Goal: Register for event/course

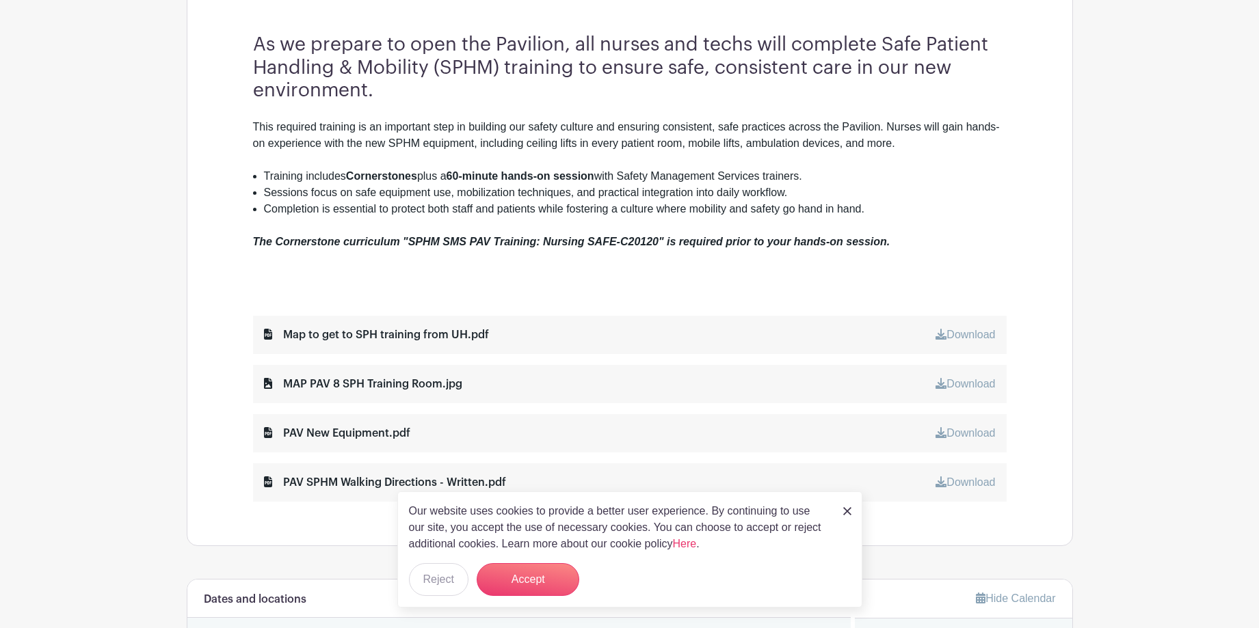
scroll to position [547, 0]
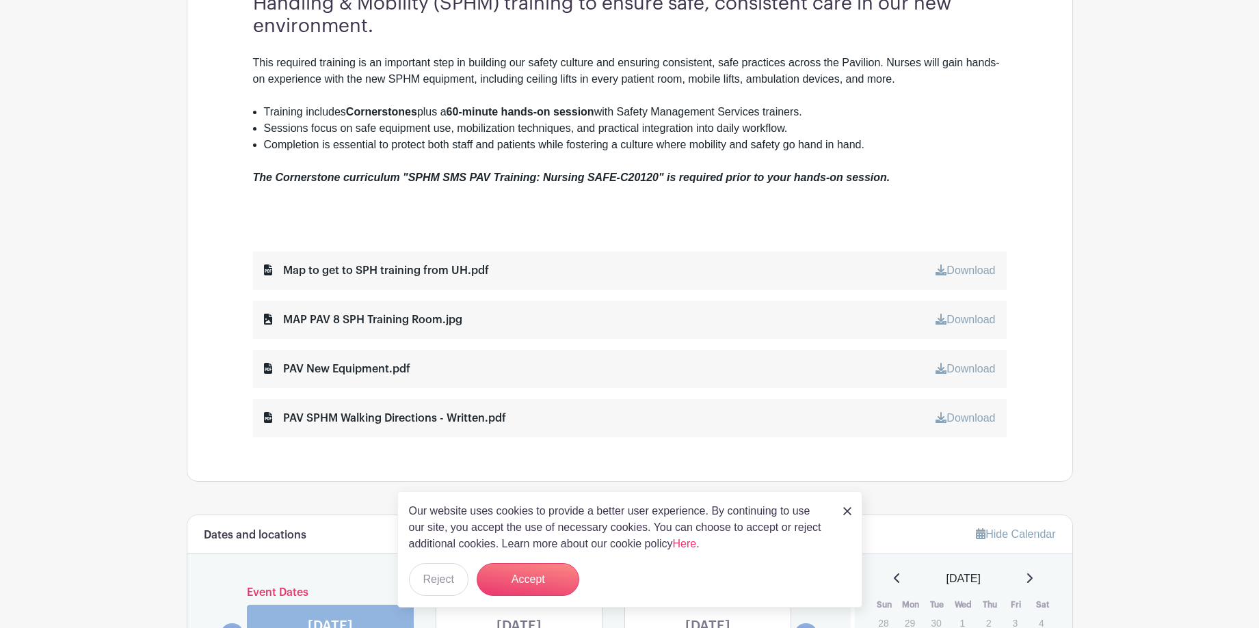
click at [848, 509] on img at bounding box center [847, 511] width 8 height 8
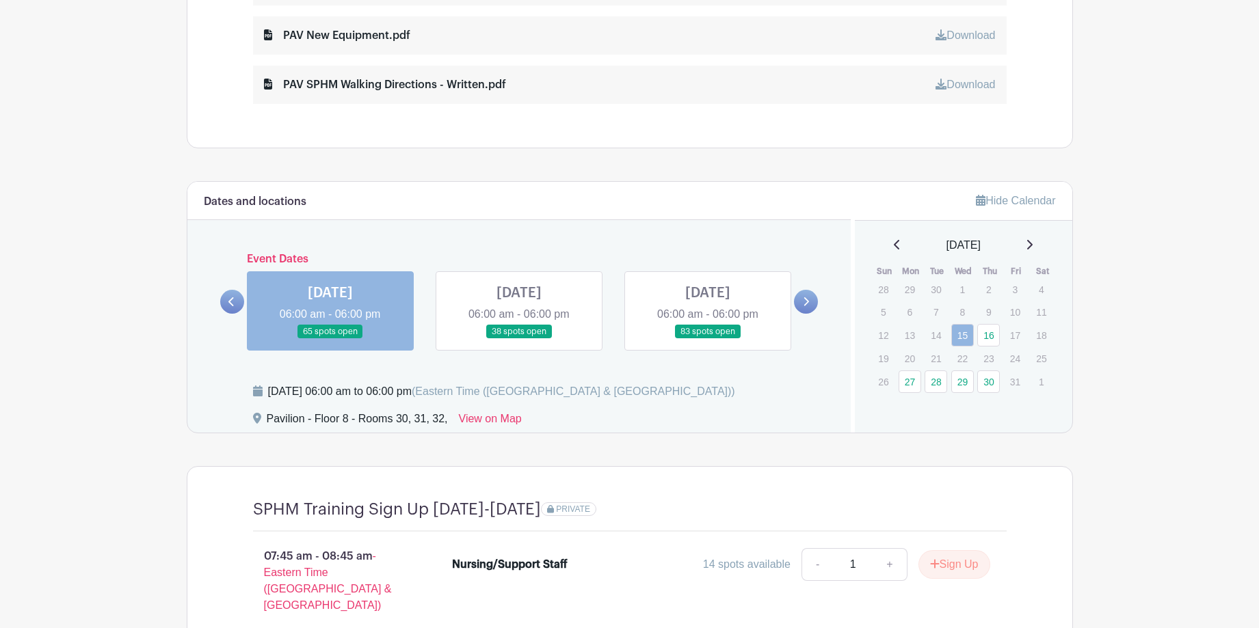
scroll to position [889, 0]
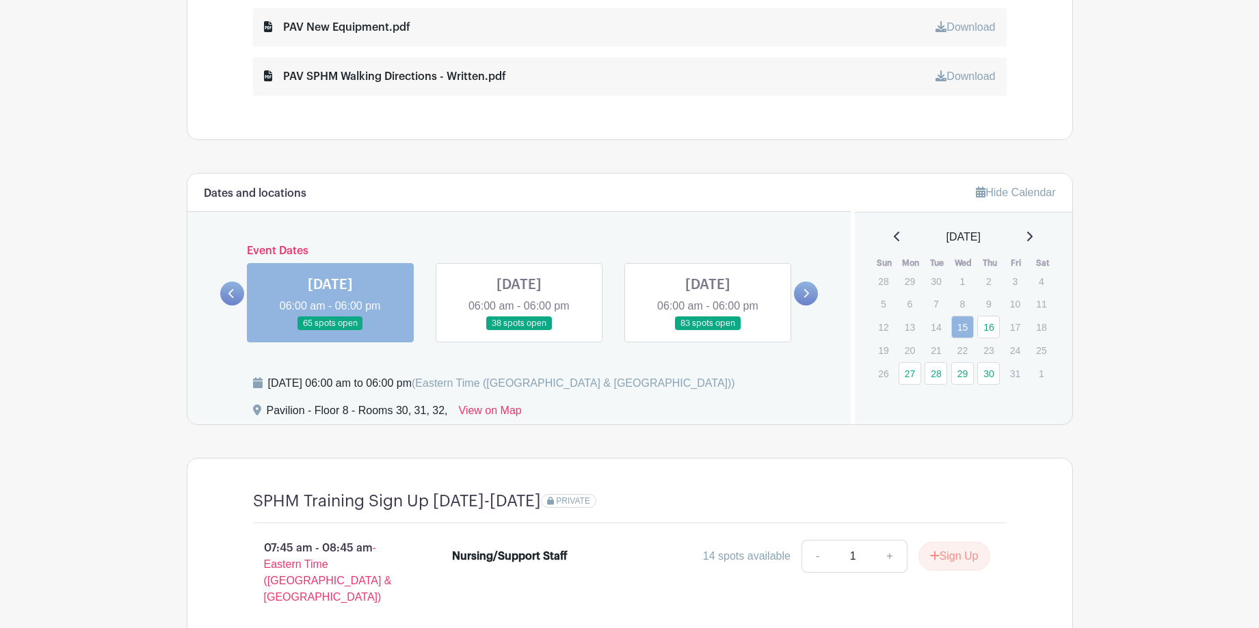
click at [1033, 235] on icon at bounding box center [1029, 237] width 5 height 10
click at [894, 236] on icon at bounding box center [896, 237] width 5 height 10
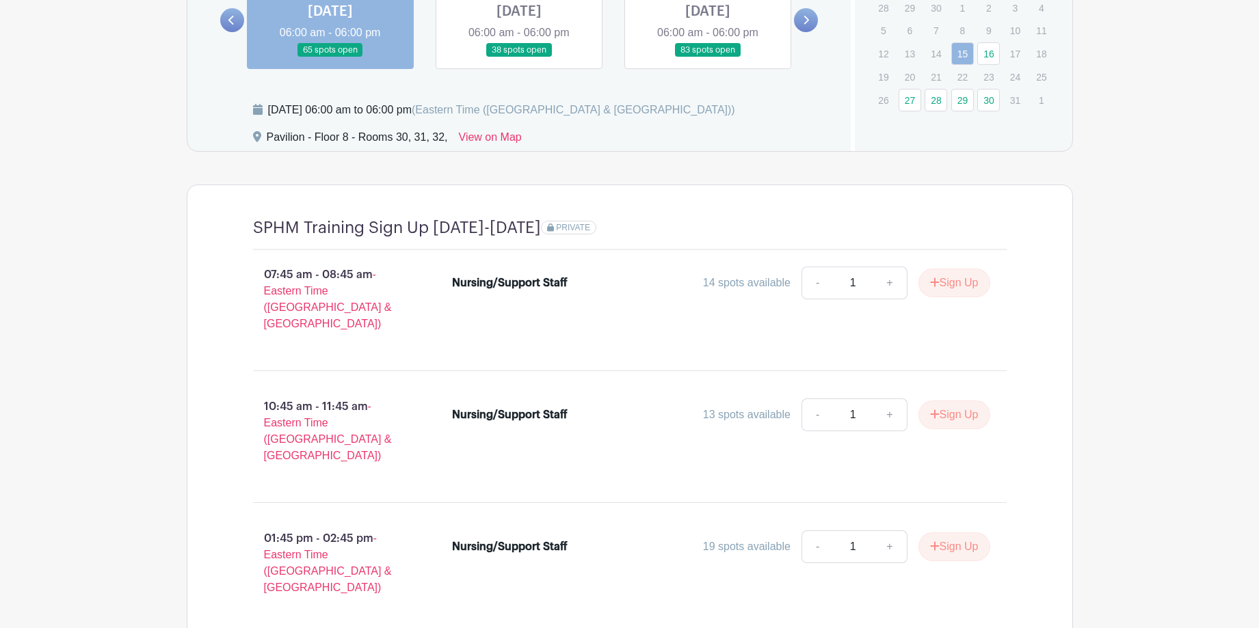
scroll to position [1024, 0]
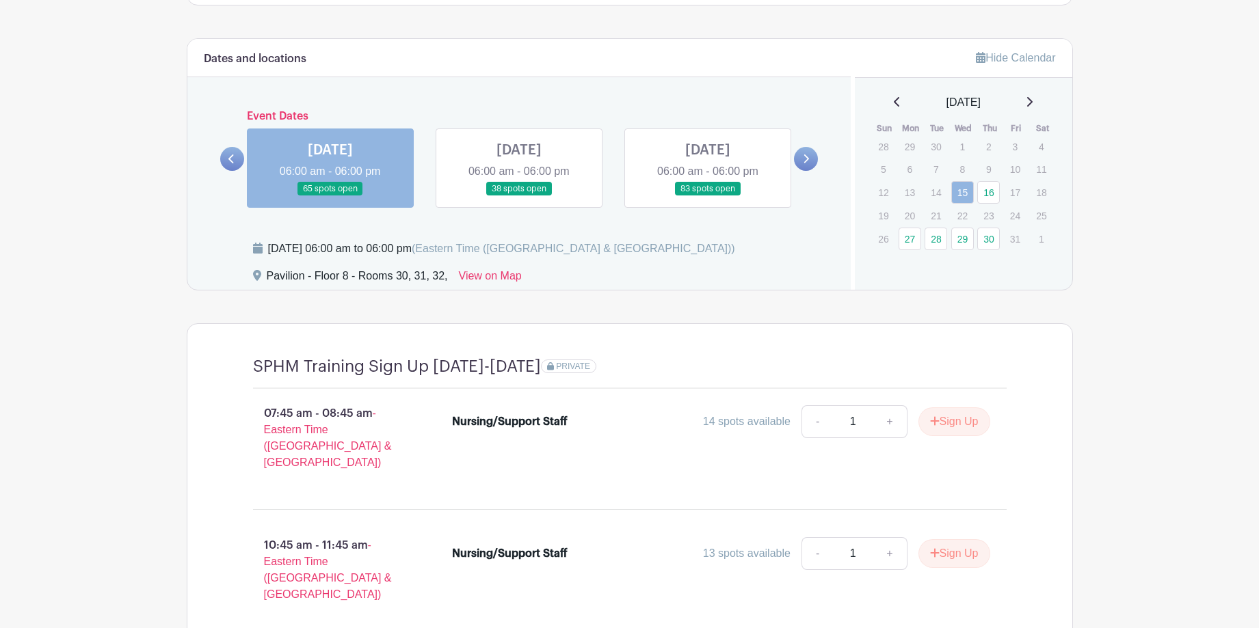
click at [519, 196] on link at bounding box center [519, 196] width 0 height 0
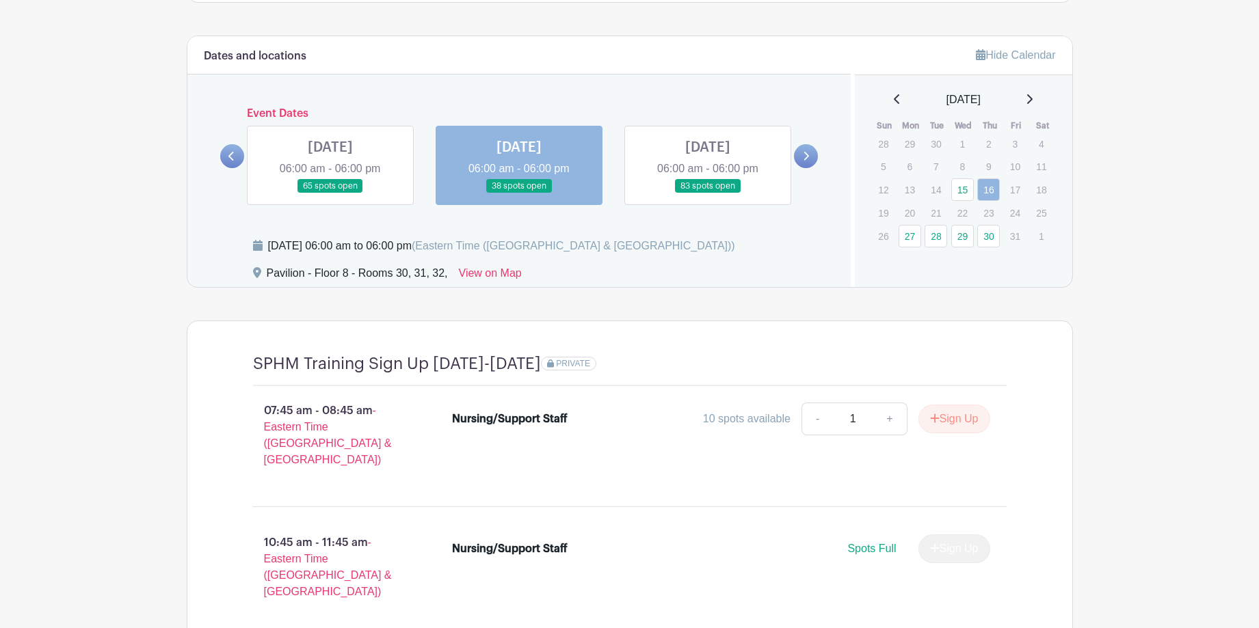
scroll to position [1024, 0]
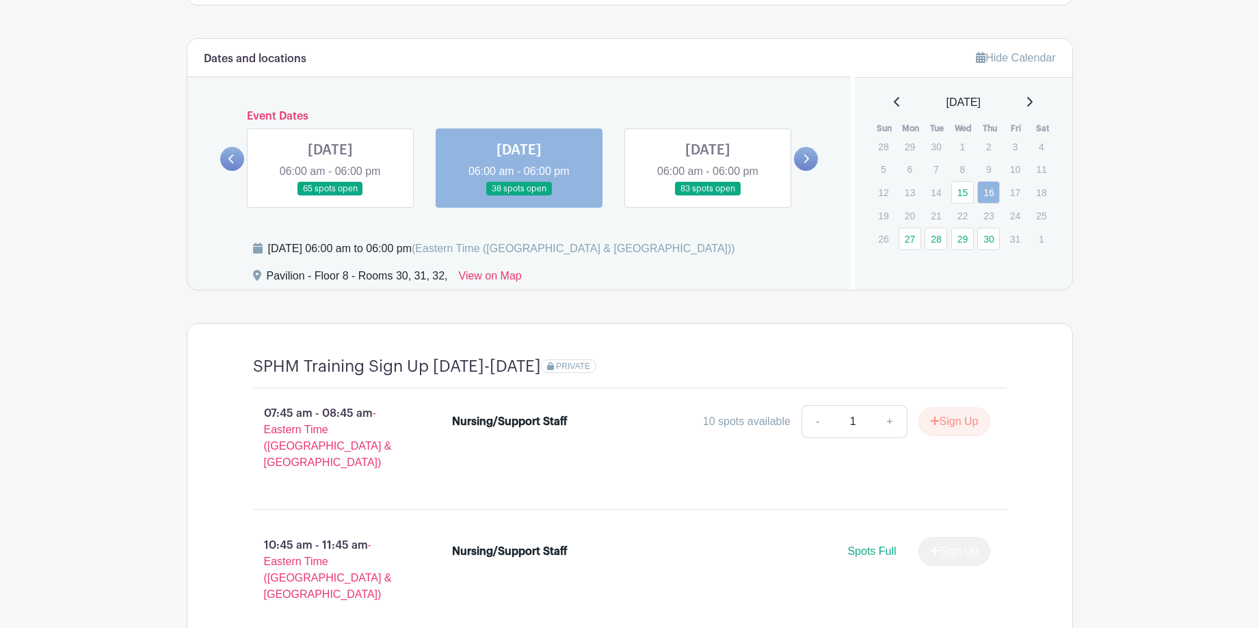
click at [804, 157] on icon at bounding box center [806, 159] width 6 height 10
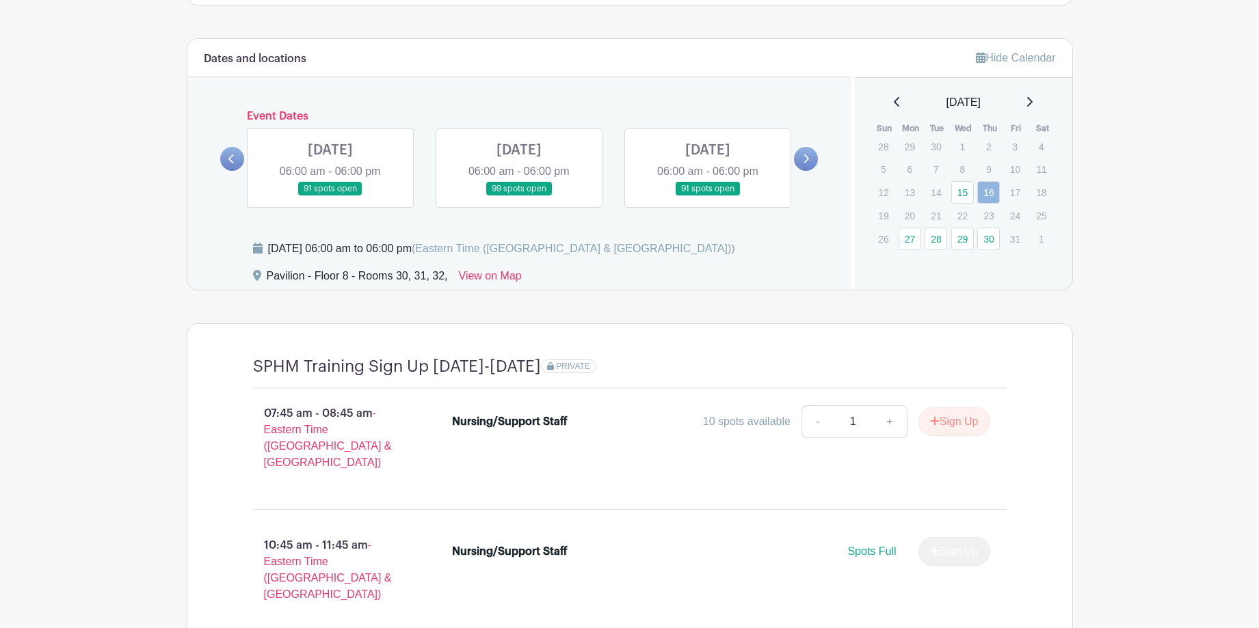
click at [330, 196] on link at bounding box center [330, 196] width 0 height 0
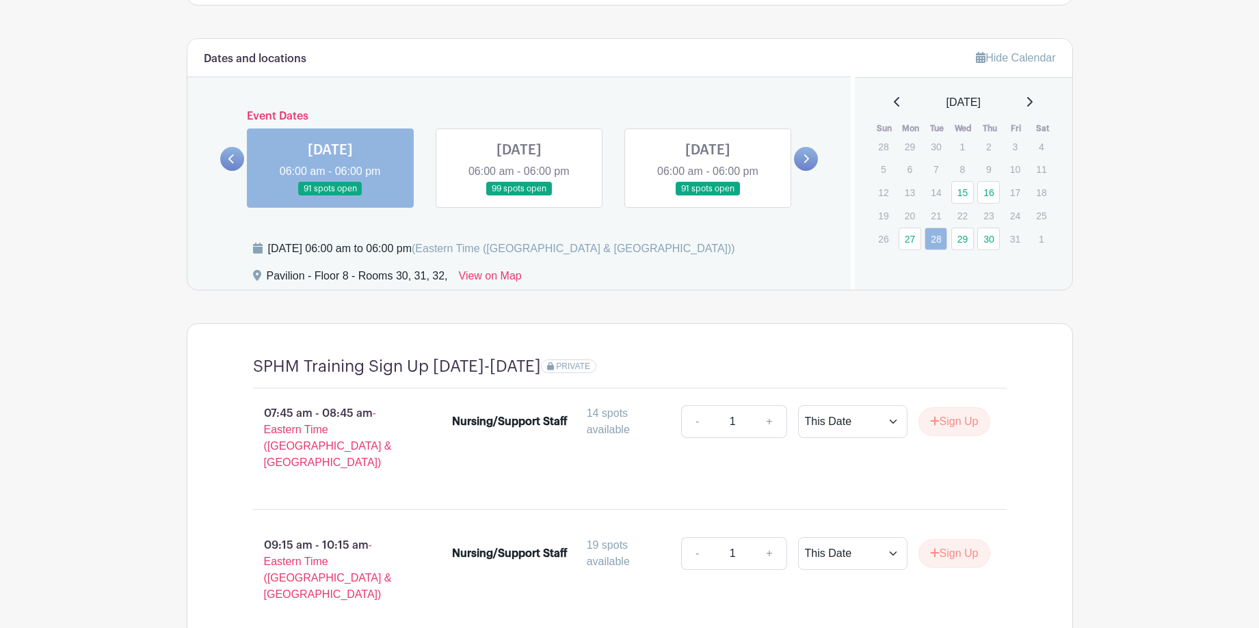
click at [519, 196] on link at bounding box center [519, 196] width 0 height 0
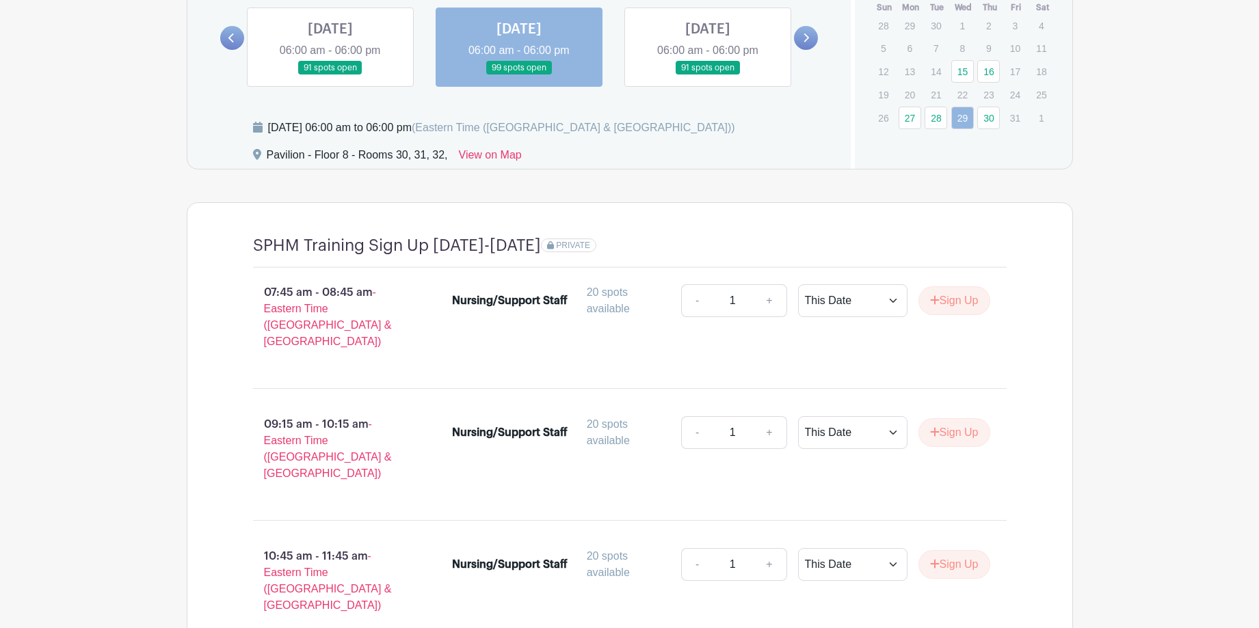
scroll to position [1139, 0]
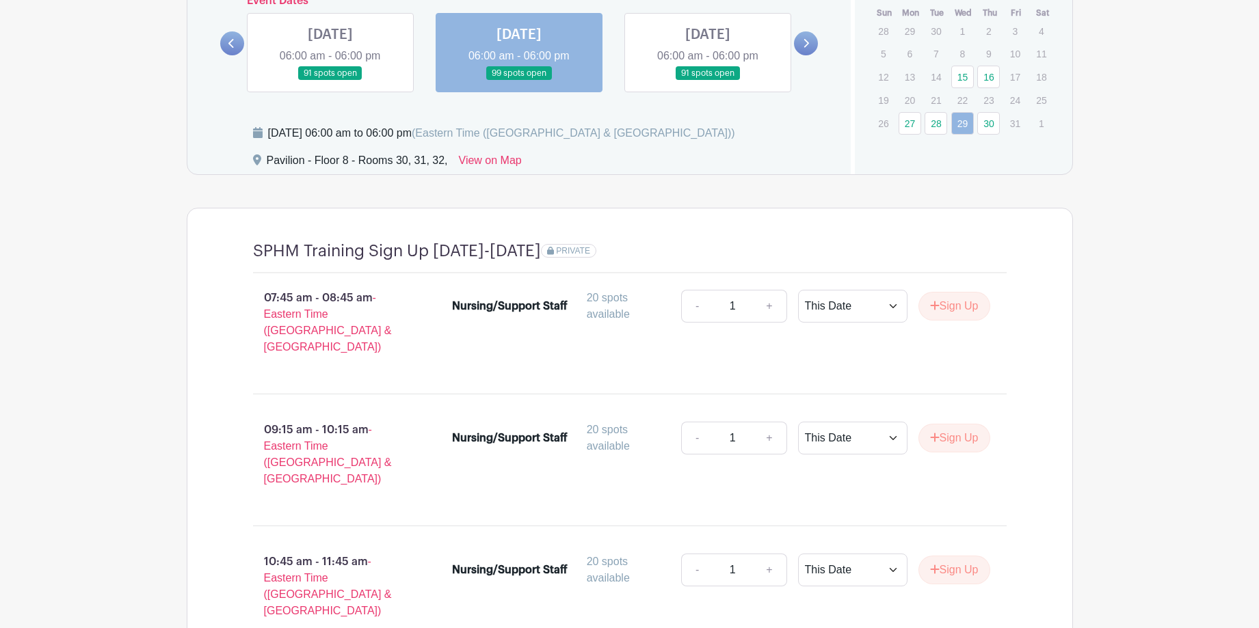
click at [809, 39] on icon at bounding box center [806, 43] width 6 height 10
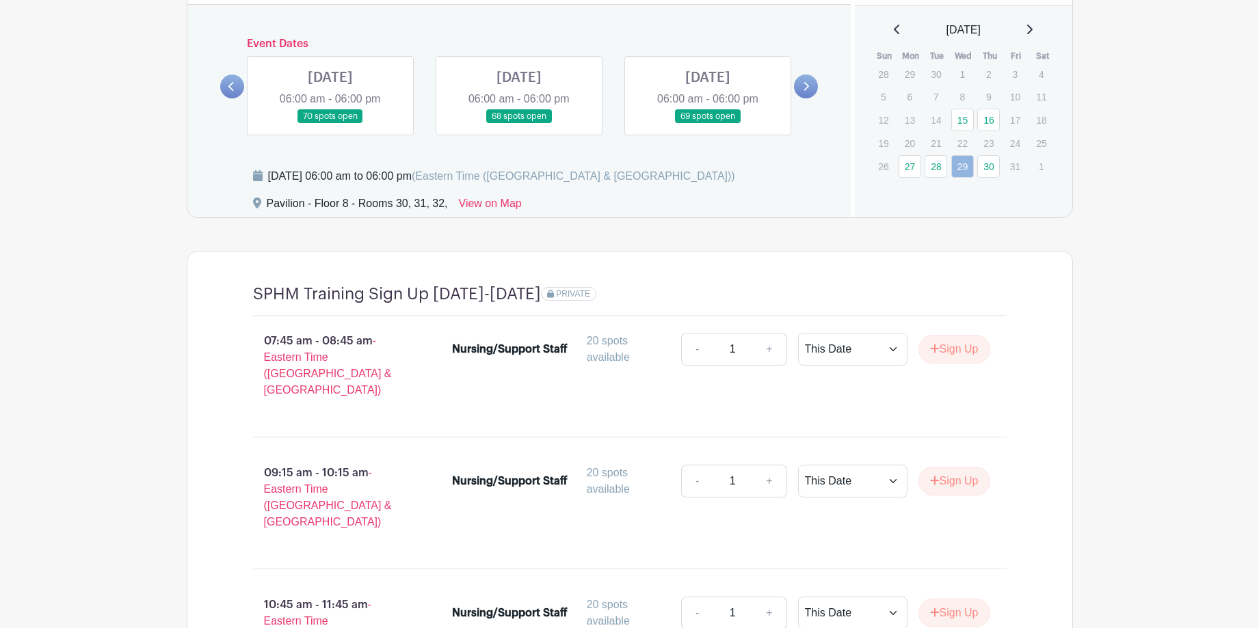
scroll to position [1071, 0]
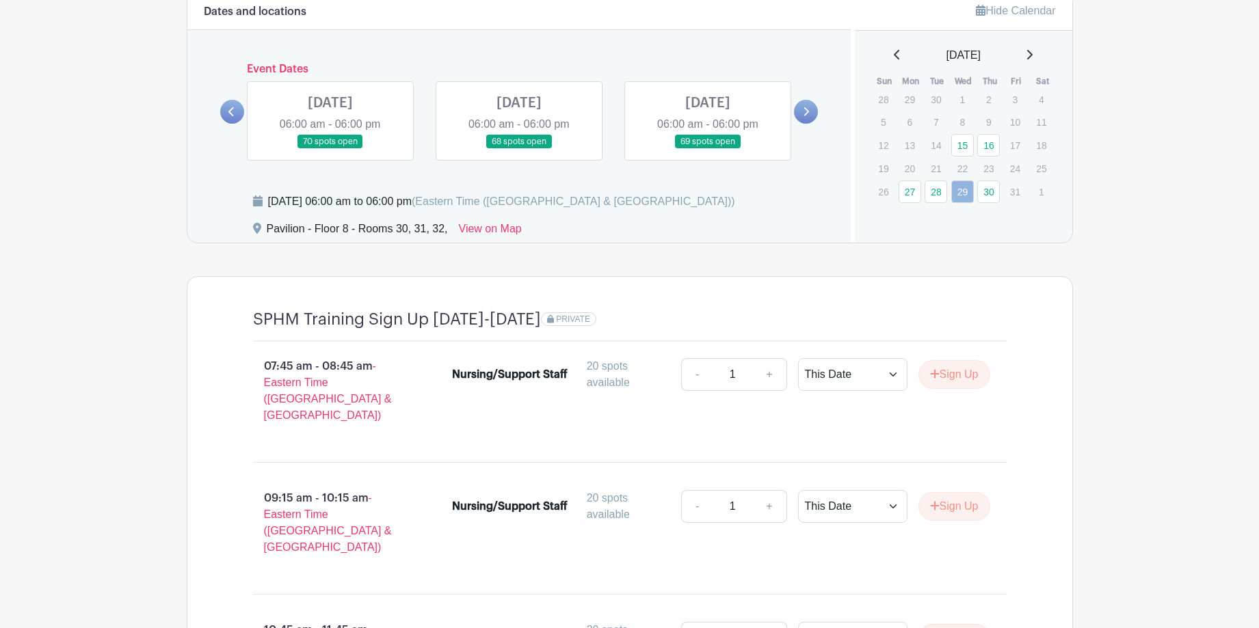
click at [233, 109] on icon at bounding box center [230, 111] width 5 height 9
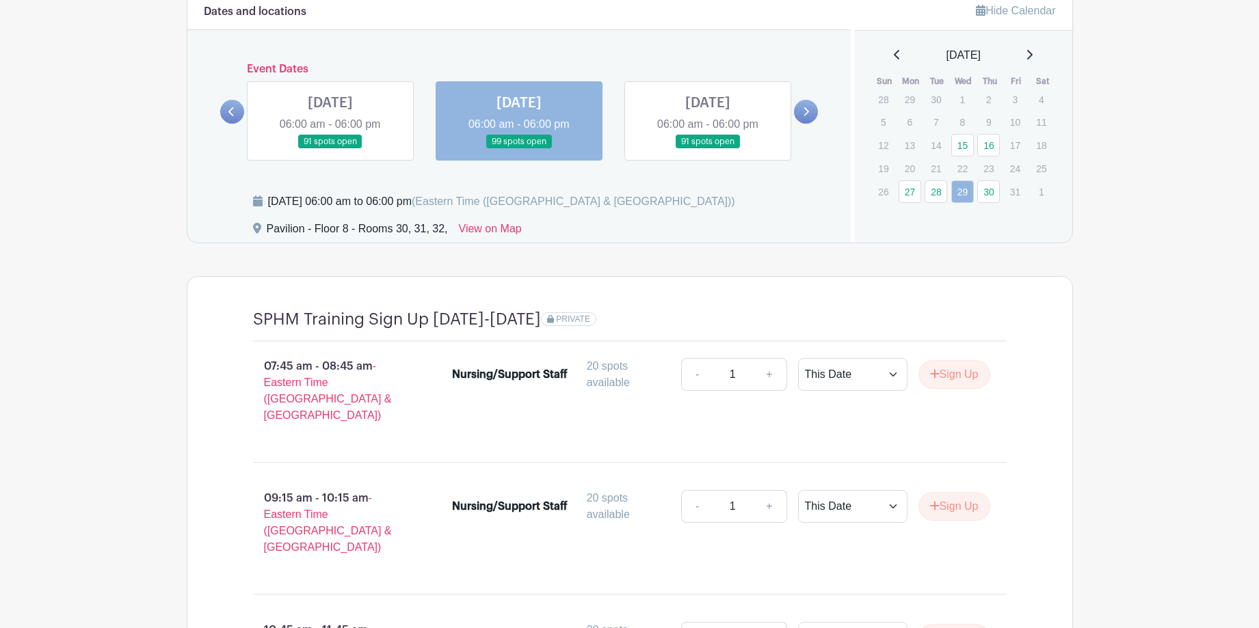
click at [233, 109] on icon at bounding box center [230, 111] width 5 height 9
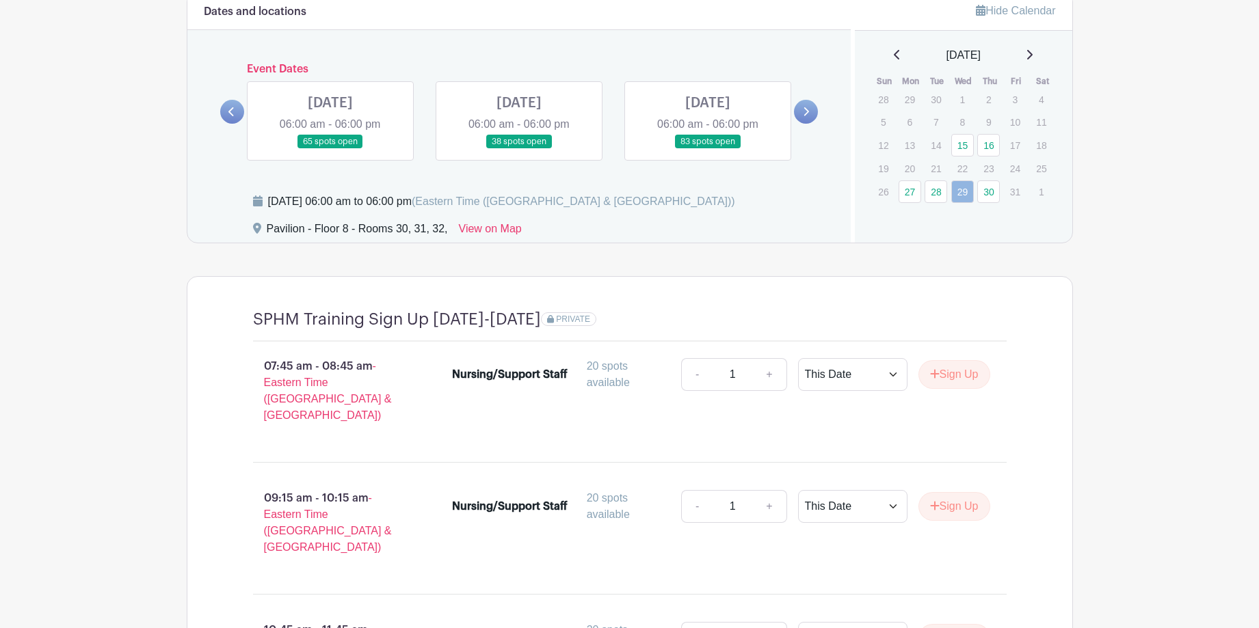
click at [519, 149] on link at bounding box center [519, 149] width 0 height 0
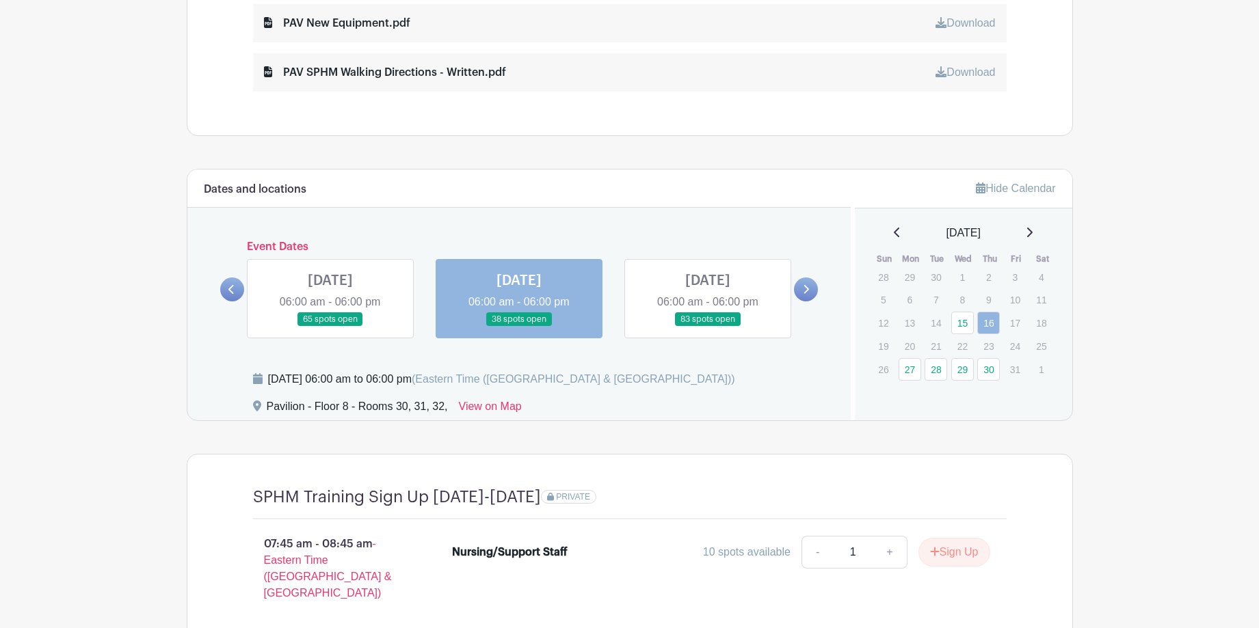
scroll to position [887, 0]
